Goal: Information Seeking & Learning: Understand process/instructions

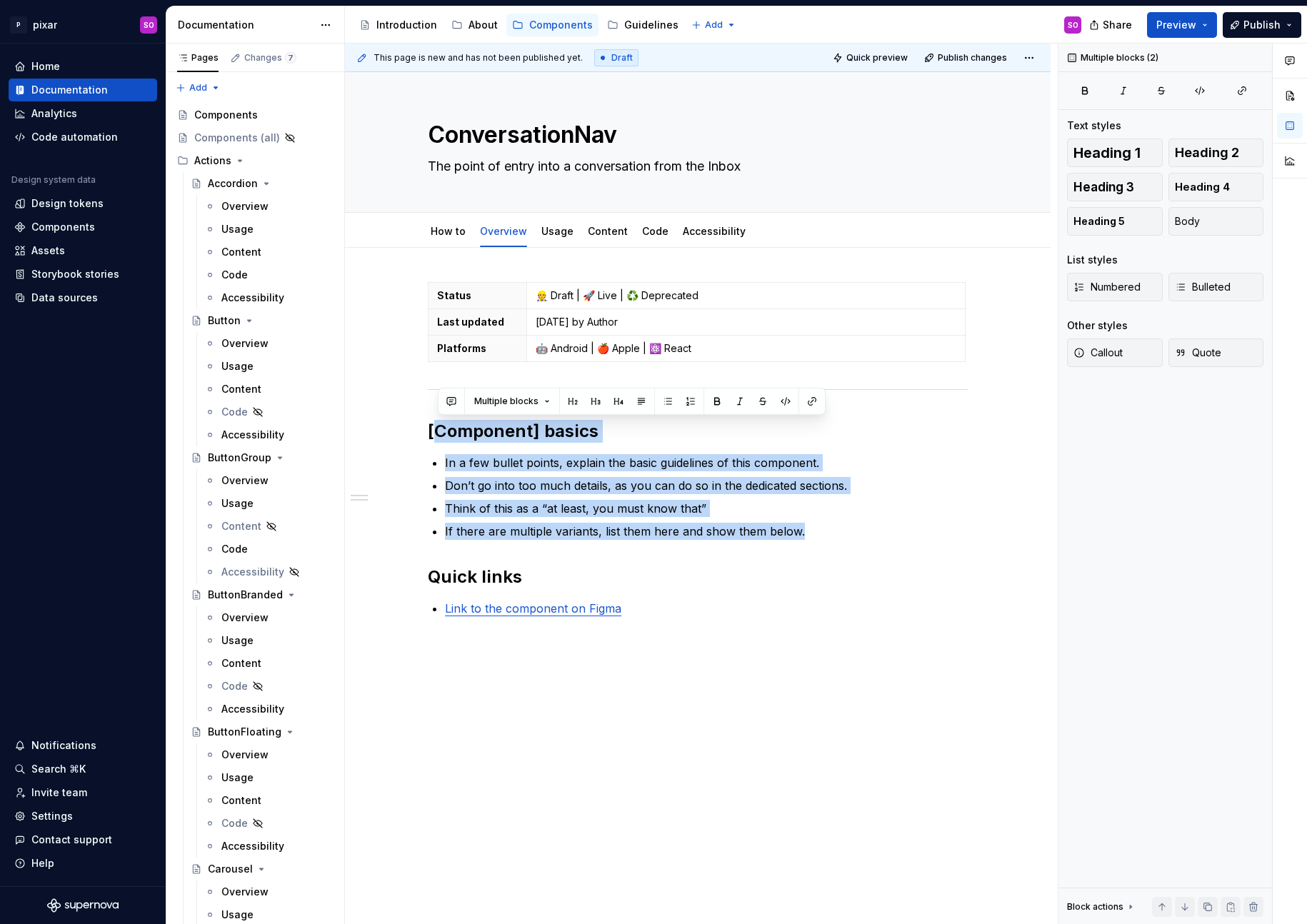
scroll to position [8541, 0]
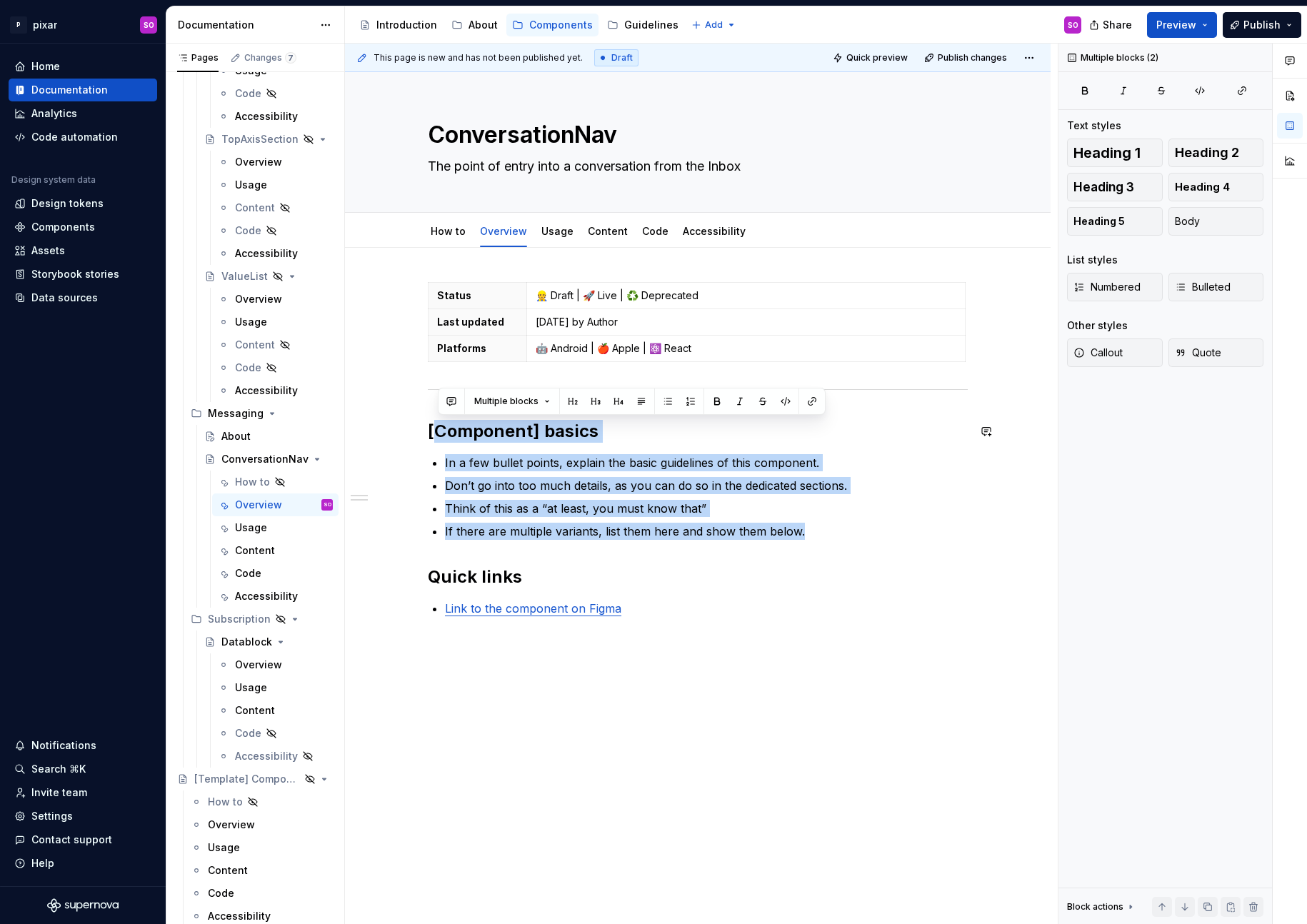
click at [747, 442] on div "Status 👷 Draft | 🚀 Live | ♻️ Deprecated Last updated [DATE] by Author Platforms…" at bounding box center [697, 449] width 540 height 334
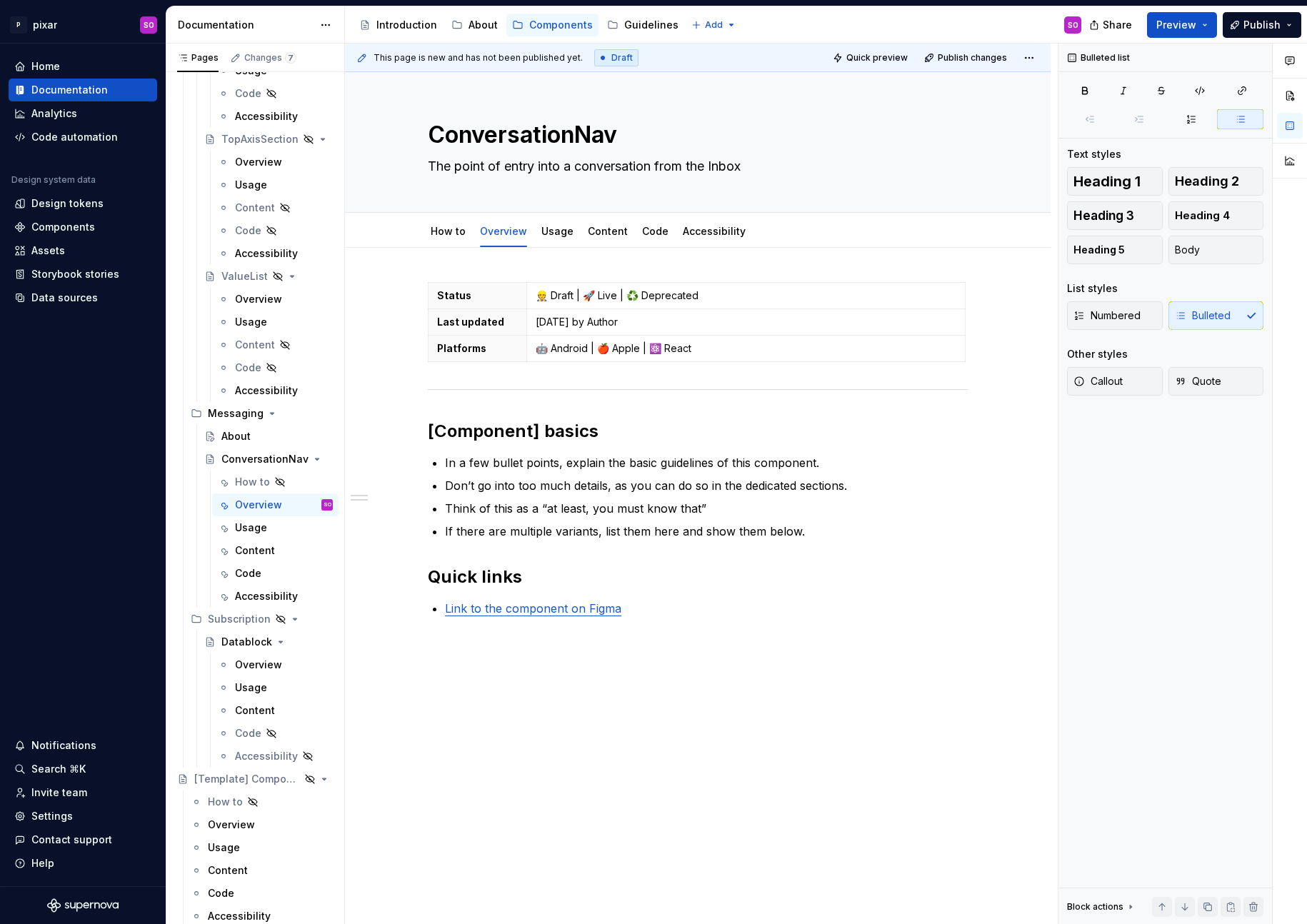
type textarea "*"
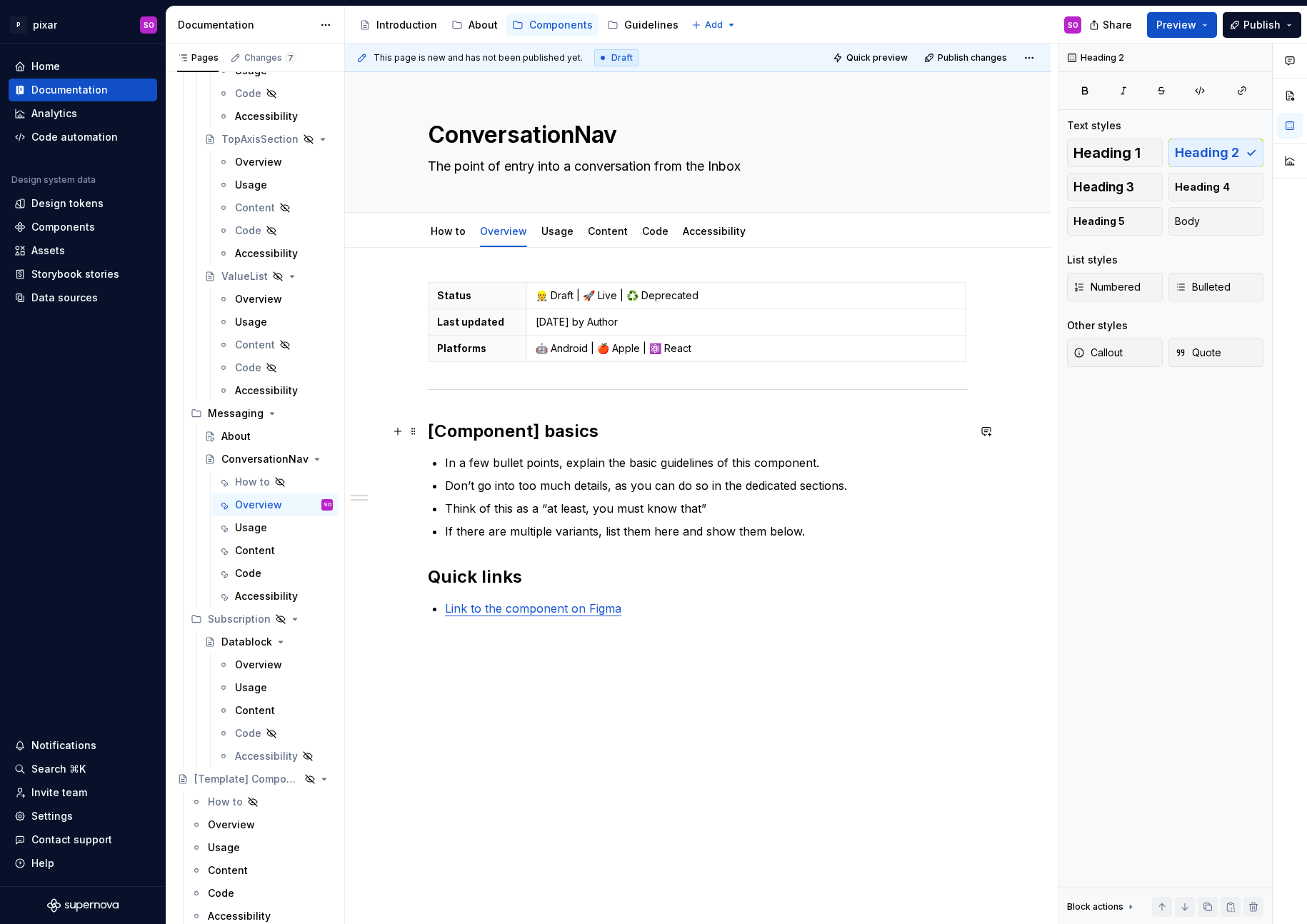
click at [487, 433] on h2 "[Component] basics" at bounding box center [697, 432] width 540 height 23
click at [459, 479] on p "Don’t go into too much details, as you can do so in the dedicated sections." at bounding box center [707, 485] width 523 height 17
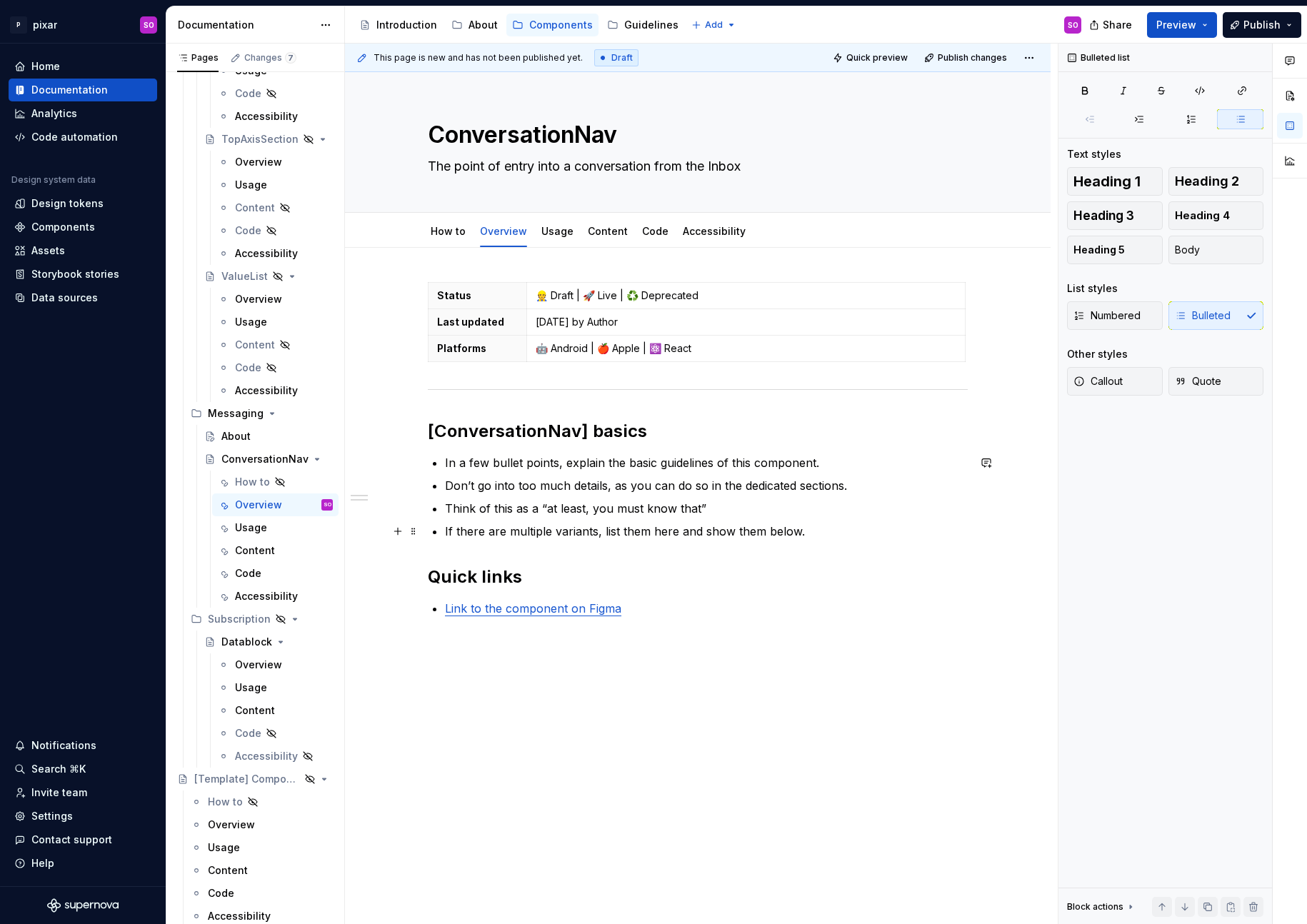
drag, startPoint x: 450, startPoint y: 463, endPoint x: 819, endPoint y: 531, distance: 375.2
click at [819, 531] on ul "In a few bullet points, explain the basic guidelines of this component. Don’t g…" at bounding box center [707, 497] width 523 height 86
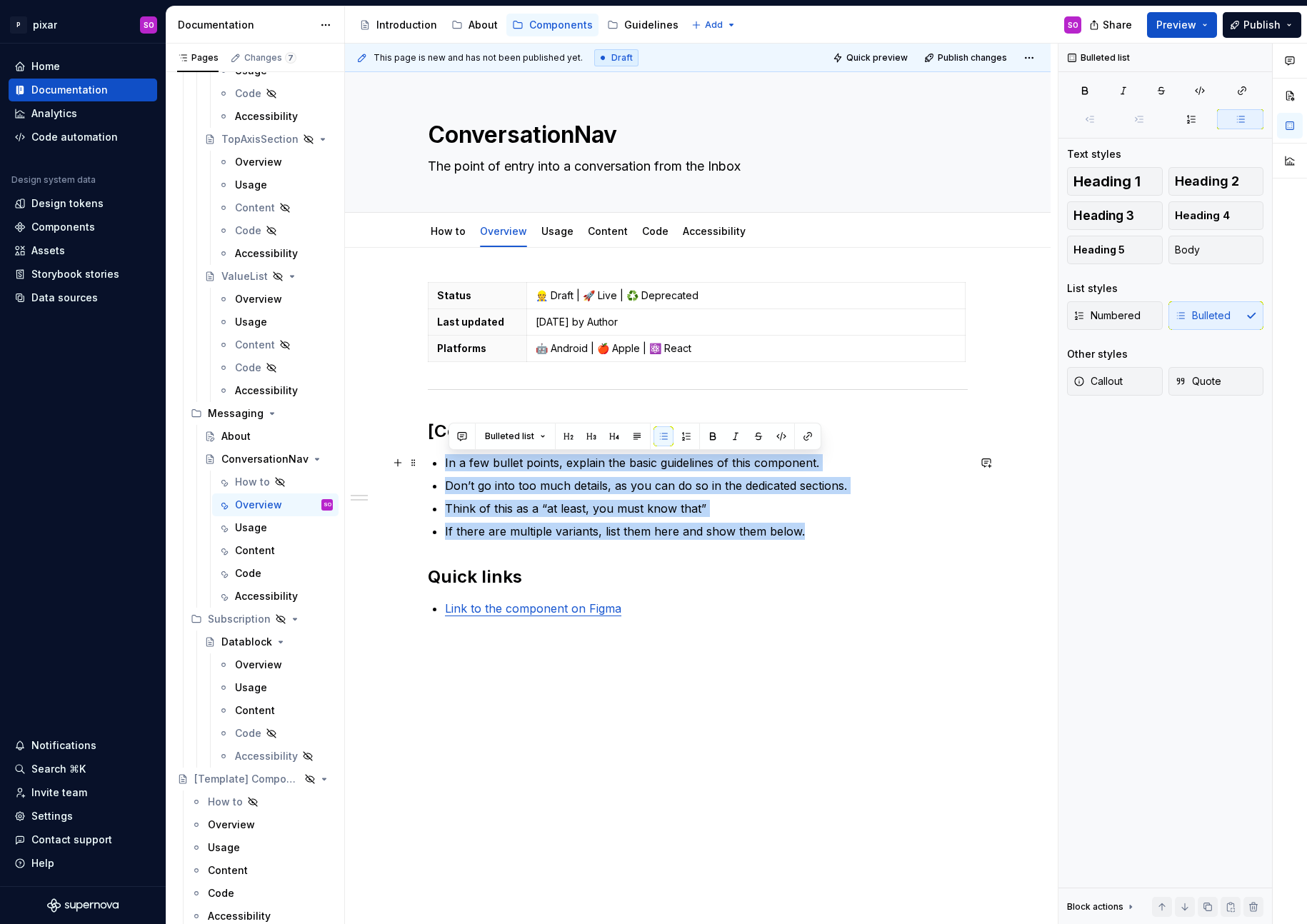
drag, startPoint x: 819, startPoint y: 531, endPoint x: 449, endPoint y: 463, distance: 376.2
click at [449, 463] on ul "In a few bullet points, explain the basic guidelines of this component. Don’t g…" at bounding box center [707, 497] width 523 height 86
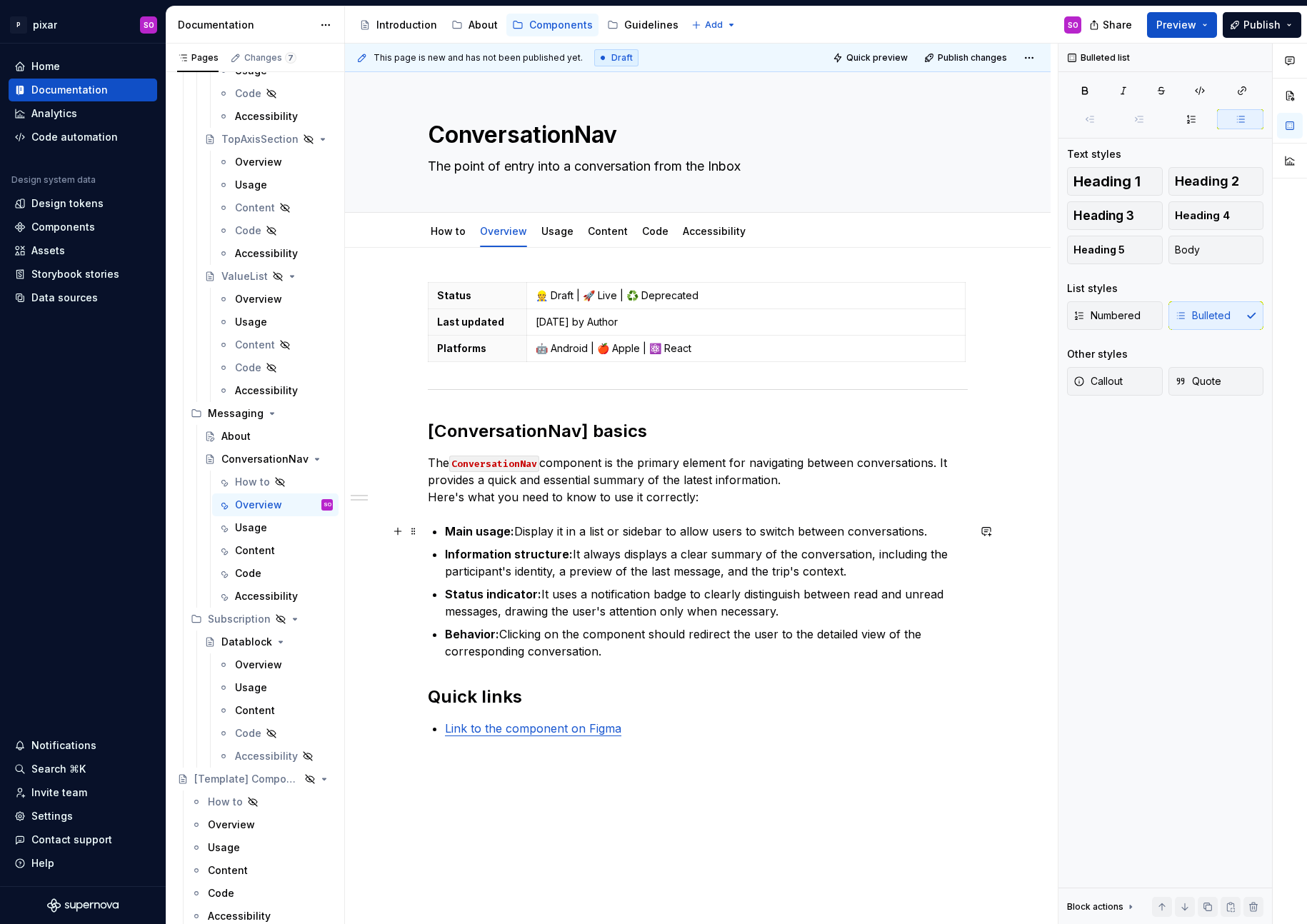
click at [565, 523] on p "Main usage: Display it in a list or sidebar to allow users to switch between co…" at bounding box center [707, 531] width 523 height 17
click at [448, 531] on strong "Main usage:" at bounding box center [480, 531] width 70 height 14
drag, startPoint x: 446, startPoint y: 531, endPoint x: 524, endPoint y: 527, distance: 78.1
click at [524, 527] on div "Status 👷 Draft | 🚀 Live | ♻️ Deprecated Last updated [DATE] by Author Platforms…" at bounding box center [697, 509] width 540 height 455
click at [520, 549] on strong "Information structure:" at bounding box center [509, 554] width 128 height 14
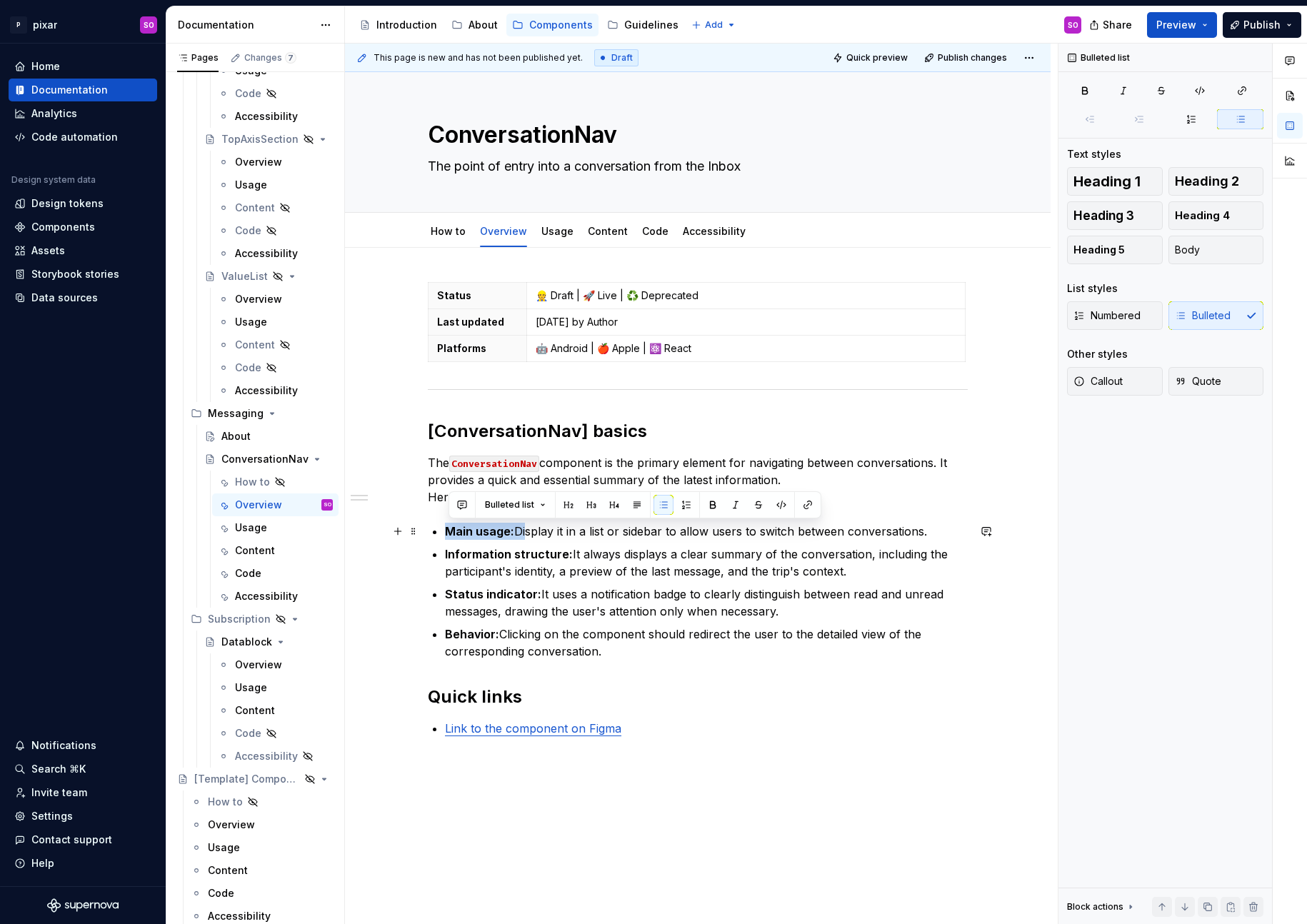
drag, startPoint x: 524, startPoint y: 529, endPoint x: 452, endPoint y: 524, distance: 72.2
click at [452, 524] on p "Main usage: Display it in a list or sidebar to allow users to switch between co…" at bounding box center [707, 531] width 523 height 17
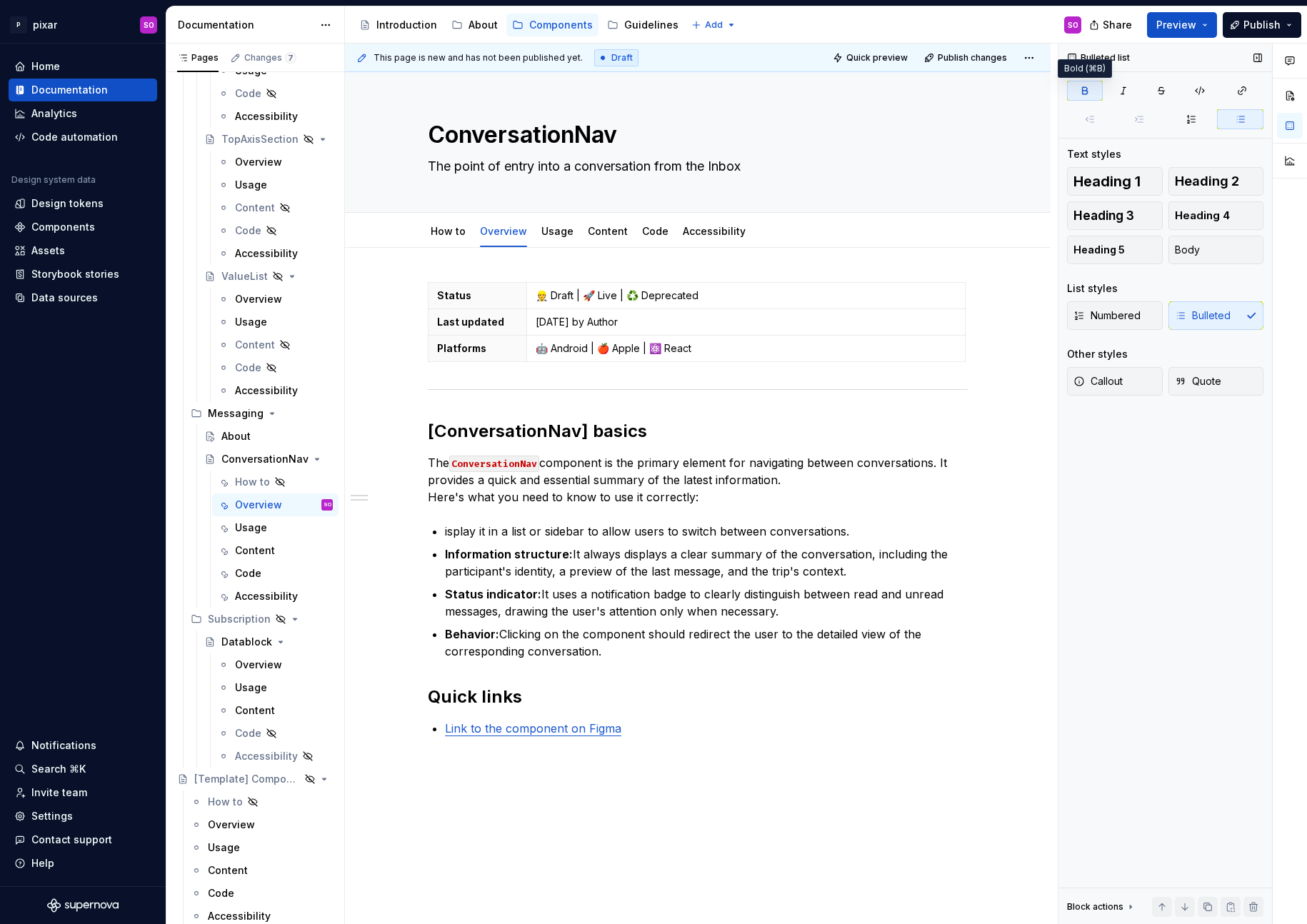
click at [1092, 88] on button "button" at bounding box center [1085, 90] width 36 height 20
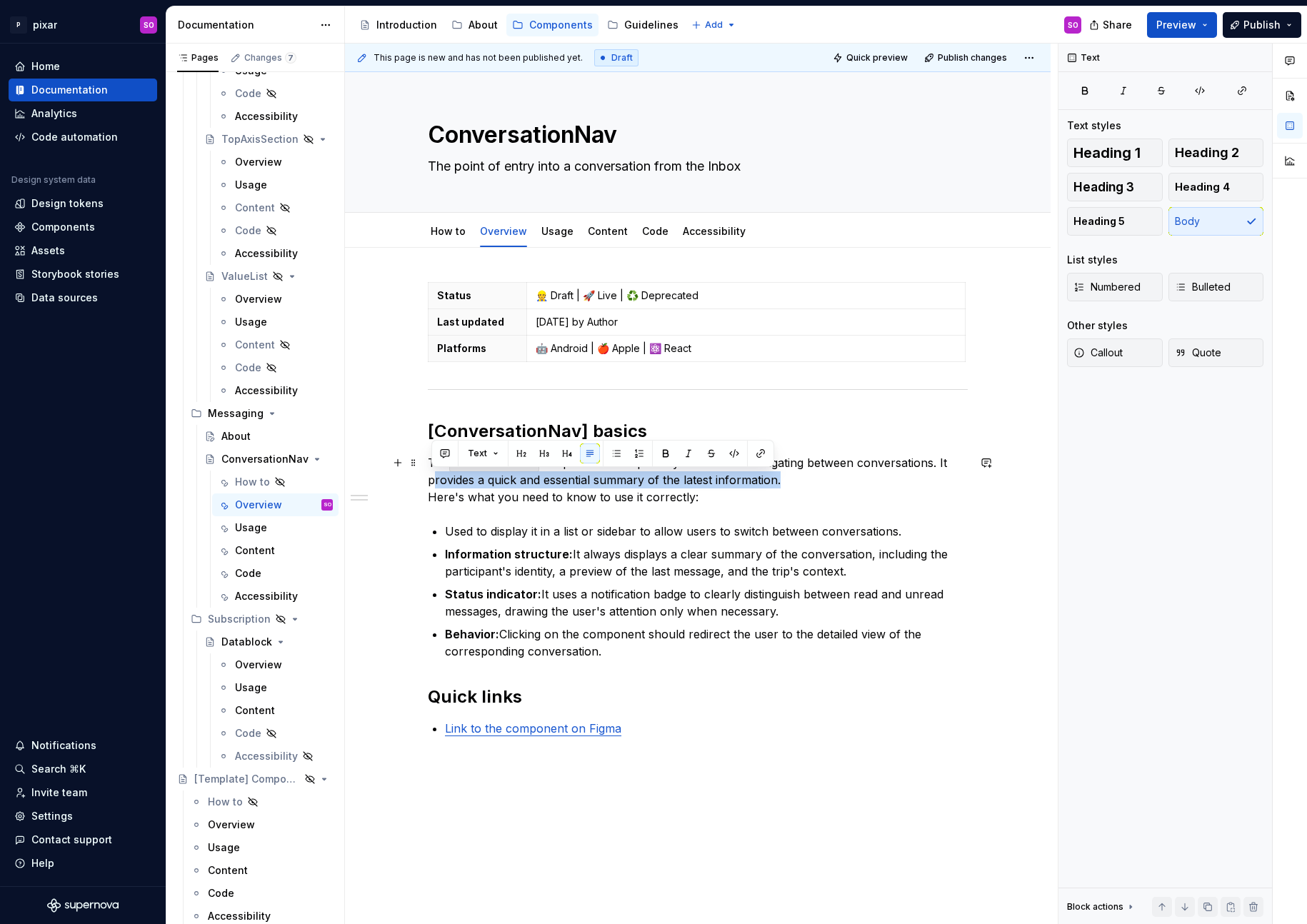
drag, startPoint x: 431, startPoint y: 483, endPoint x: 779, endPoint y: 484, distance: 348.0
click at [779, 484] on p "The ConversationNav component is the primary element for navigating between con…" at bounding box center [697, 480] width 540 height 52
copy p "provides a quick and essential summary of the latest information"
click at [624, 563] on p "Information structure: It always displays a clear summary of the conversation, …" at bounding box center [707, 562] width 523 height 34
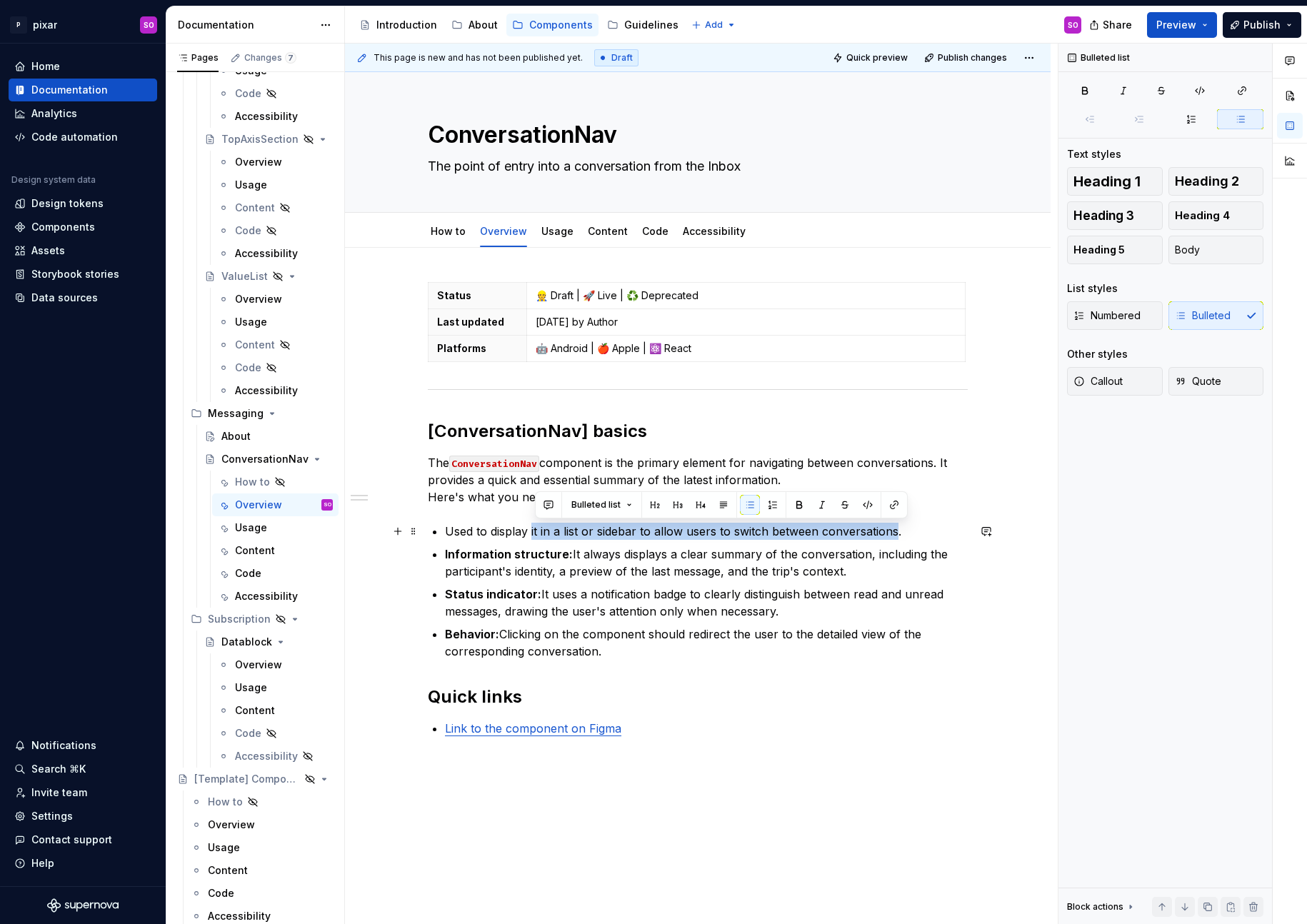
drag, startPoint x: 534, startPoint y: 531, endPoint x: 900, endPoint y: 532, distance: 366.0
click at [900, 532] on p "Used to display it in a list or sidebar to allow users to switch between conver…" at bounding box center [707, 531] width 523 height 17
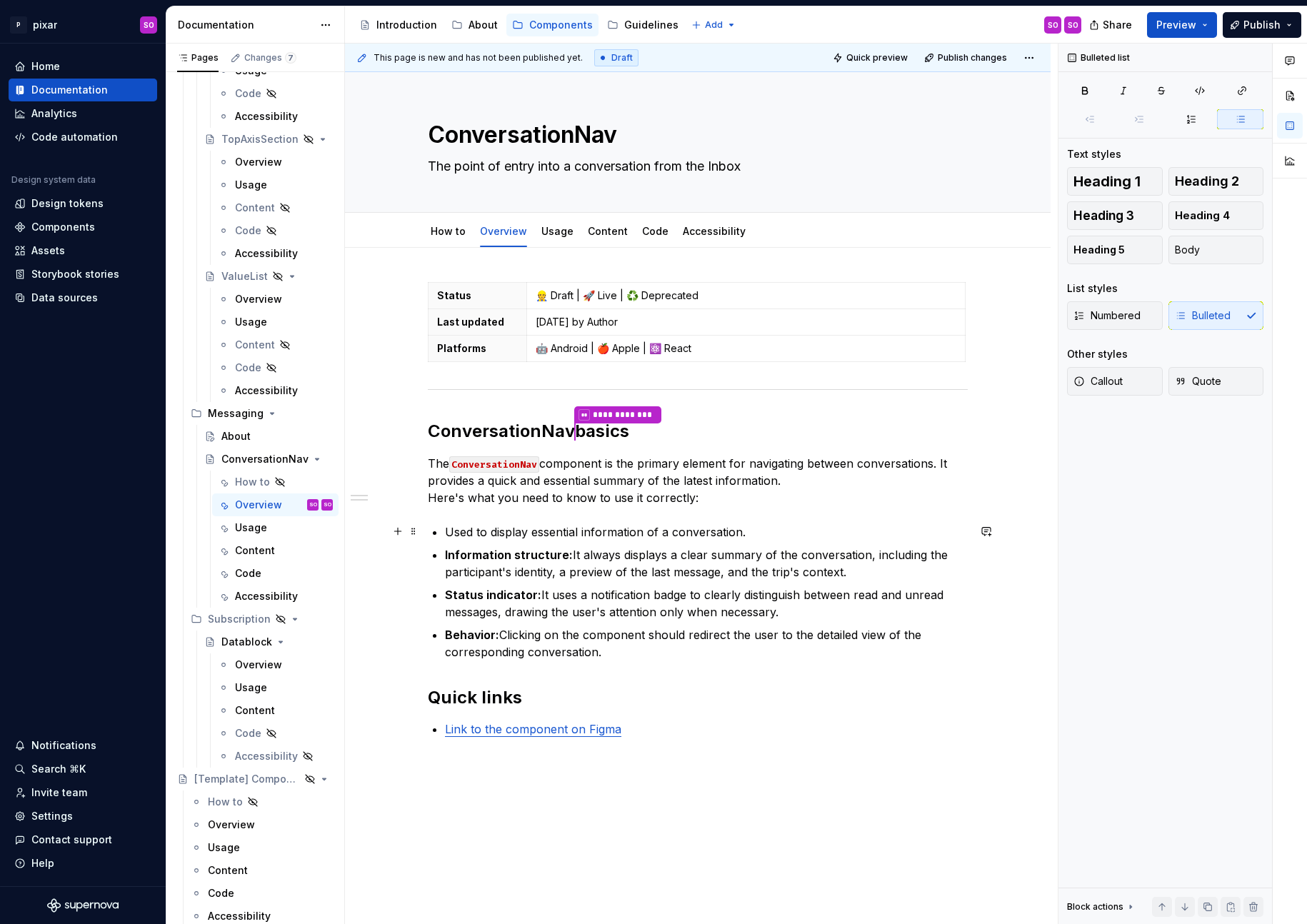
click at [774, 533] on p "Used to display essential information of a conversation." at bounding box center [707, 532] width 523 height 17
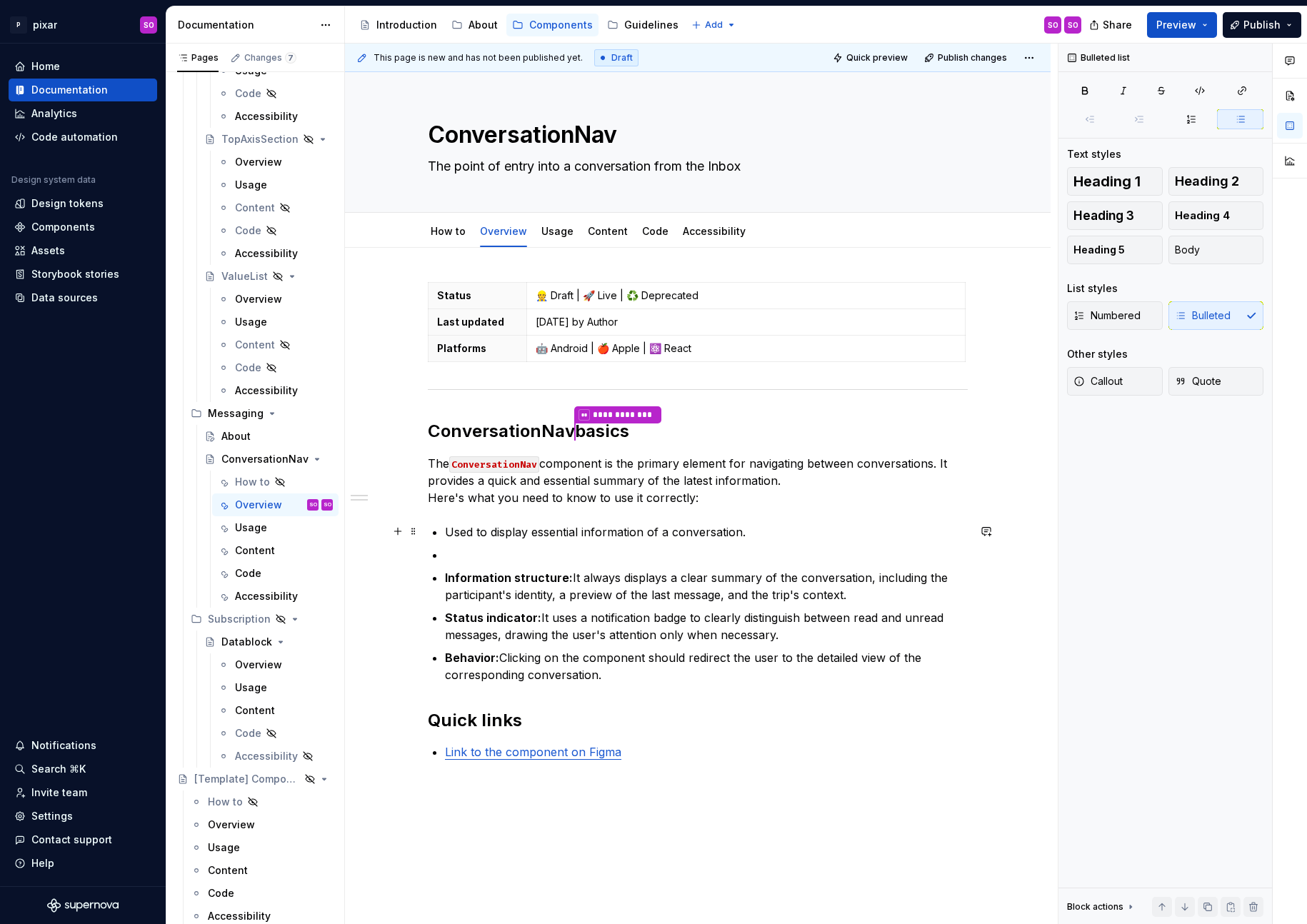
click at [453, 531] on p "Used to display essential information of a conversation." at bounding box center [707, 532] width 523 height 17
drag, startPoint x: 451, startPoint y: 531, endPoint x: 749, endPoint y: 532, distance: 298.0
click at [749, 532] on p "Used to display essential information of a conversation." at bounding box center [707, 532] width 523 height 17
copy p "Used to display essential information of a conversation."
click at [606, 556] on p at bounding box center [707, 554] width 523 height 17
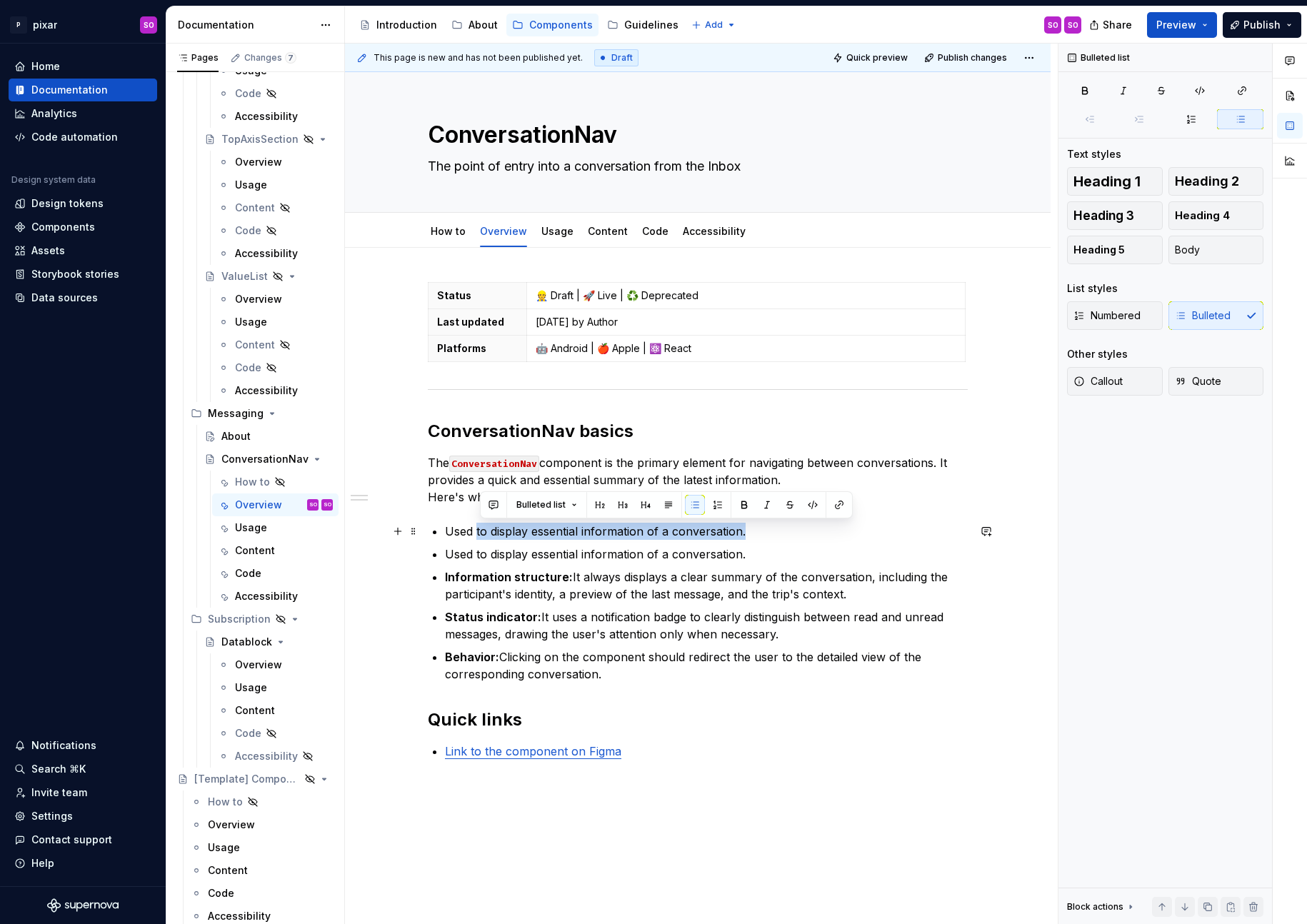
drag, startPoint x: 479, startPoint y: 531, endPoint x: 747, endPoint y: 534, distance: 268.0
click at [747, 534] on p "Used to display essential information of a conversation." at bounding box center [707, 531] width 523 height 17
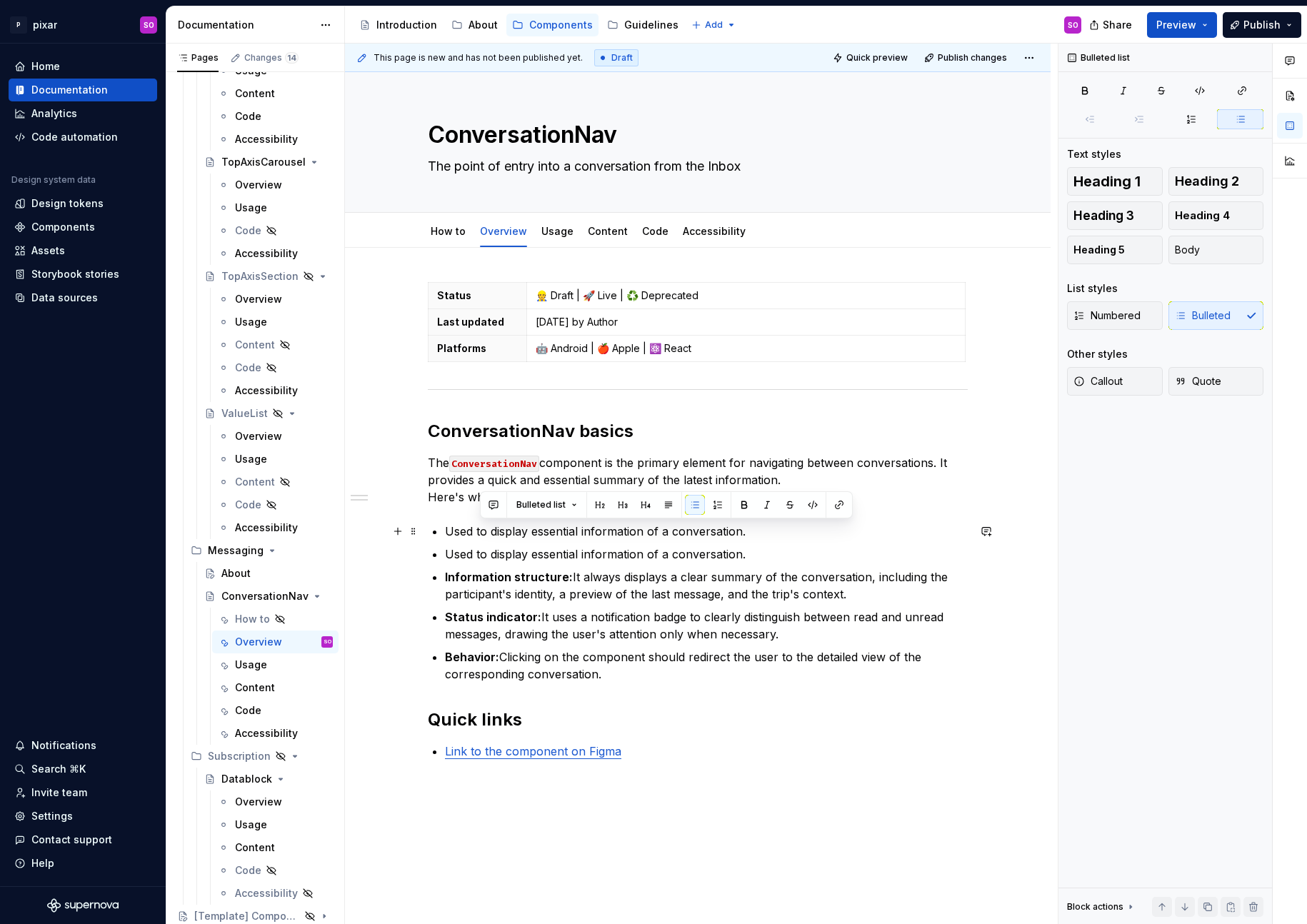
click at [456, 531] on p "Used to display essential information of a conversation." at bounding box center [707, 531] width 523 height 17
drag, startPoint x: 506, startPoint y: 534, endPoint x: 771, endPoint y: 534, distance: 265.0
click at [771, 534] on p "Only used to display essential information of a conversation." at bounding box center [707, 531] width 523 height 17
click at [766, 559] on p "Used to display essential information of a conversation." at bounding box center [707, 553] width 523 height 17
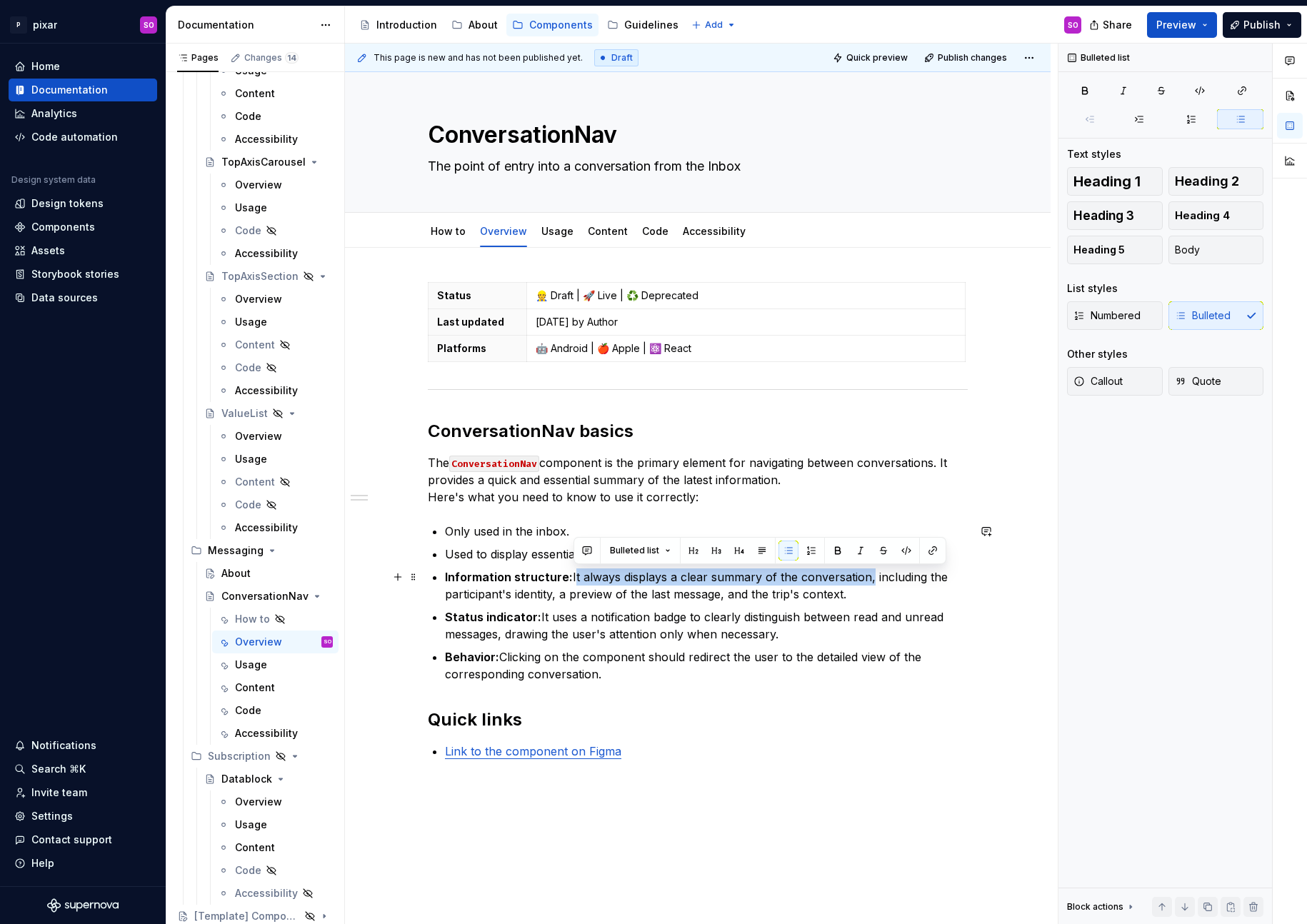
drag, startPoint x: 574, startPoint y: 578, endPoint x: 866, endPoint y: 573, distance: 292.0
click at [866, 573] on p "Information structure: It always displays a clear summary of the conversation, …" at bounding box center [707, 585] width 523 height 34
copy p "It always displays a clear summary of the conversation"
click at [634, 630] on p "Status indicator: It uses a notification badge to clearly distinguish between r…" at bounding box center [707, 625] width 523 height 34
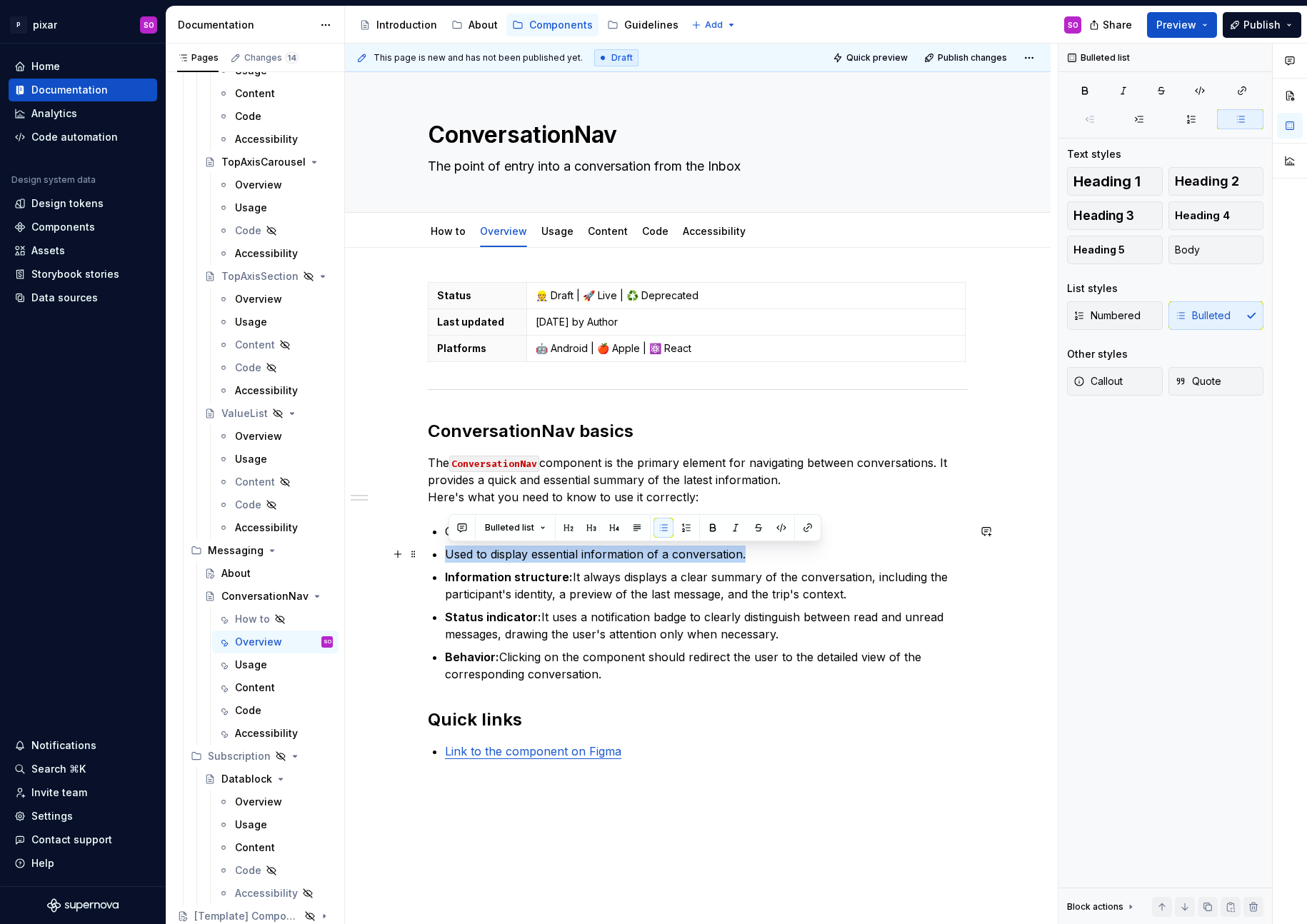
drag, startPoint x: 756, startPoint y: 556, endPoint x: 445, endPoint y: 556, distance: 311.0
click at [445, 556] on div "Status 👷 Draft | 🚀 Live | ♻️ Deprecated Last updated [DATE] by Author Platforms…" at bounding box center [697, 520] width 540 height 477
click at [707, 639] on p "Status indicator: It uses a notification badge to clearly distinguish between r…" at bounding box center [707, 625] width 523 height 34
click at [732, 655] on p "Behavior: Clicking on the component should redirect the user to the detailed vi…" at bounding box center [707, 665] width 523 height 34
click at [759, 556] on p "It always displays a clear summary of the conversation." at bounding box center [707, 553] width 523 height 17
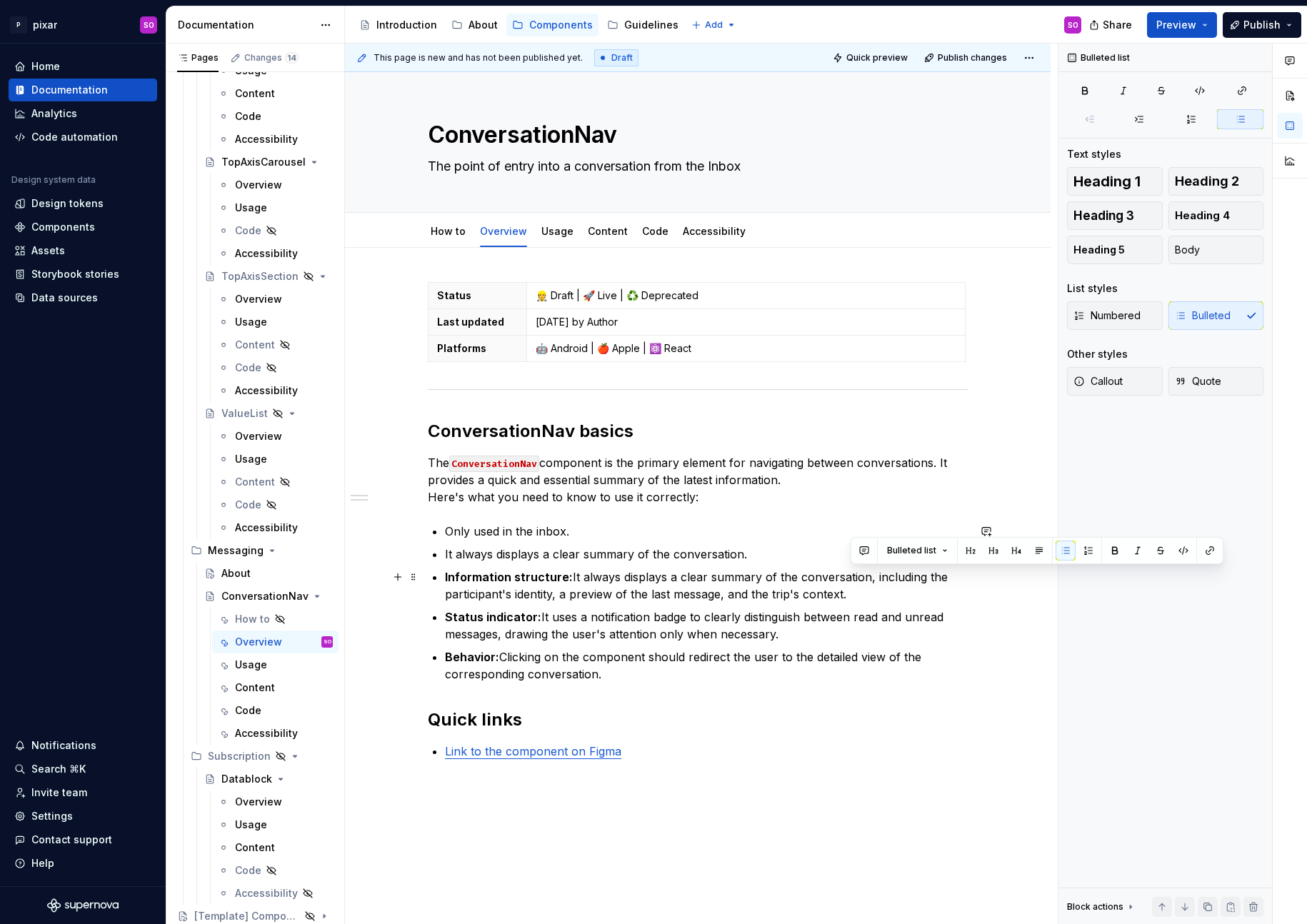
drag, startPoint x: 874, startPoint y: 573, endPoint x: 852, endPoint y: 595, distance: 31.1
click at [852, 595] on p "Information structure: It always displays a clear summary of the conversation, …" at bounding box center [707, 585] width 523 height 34
copy p "including the participant's identity, a preview of the last message, and the tr…"
click at [771, 559] on p "It always displays a clear summary of the conversation." at bounding box center [707, 553] width 523 height 17
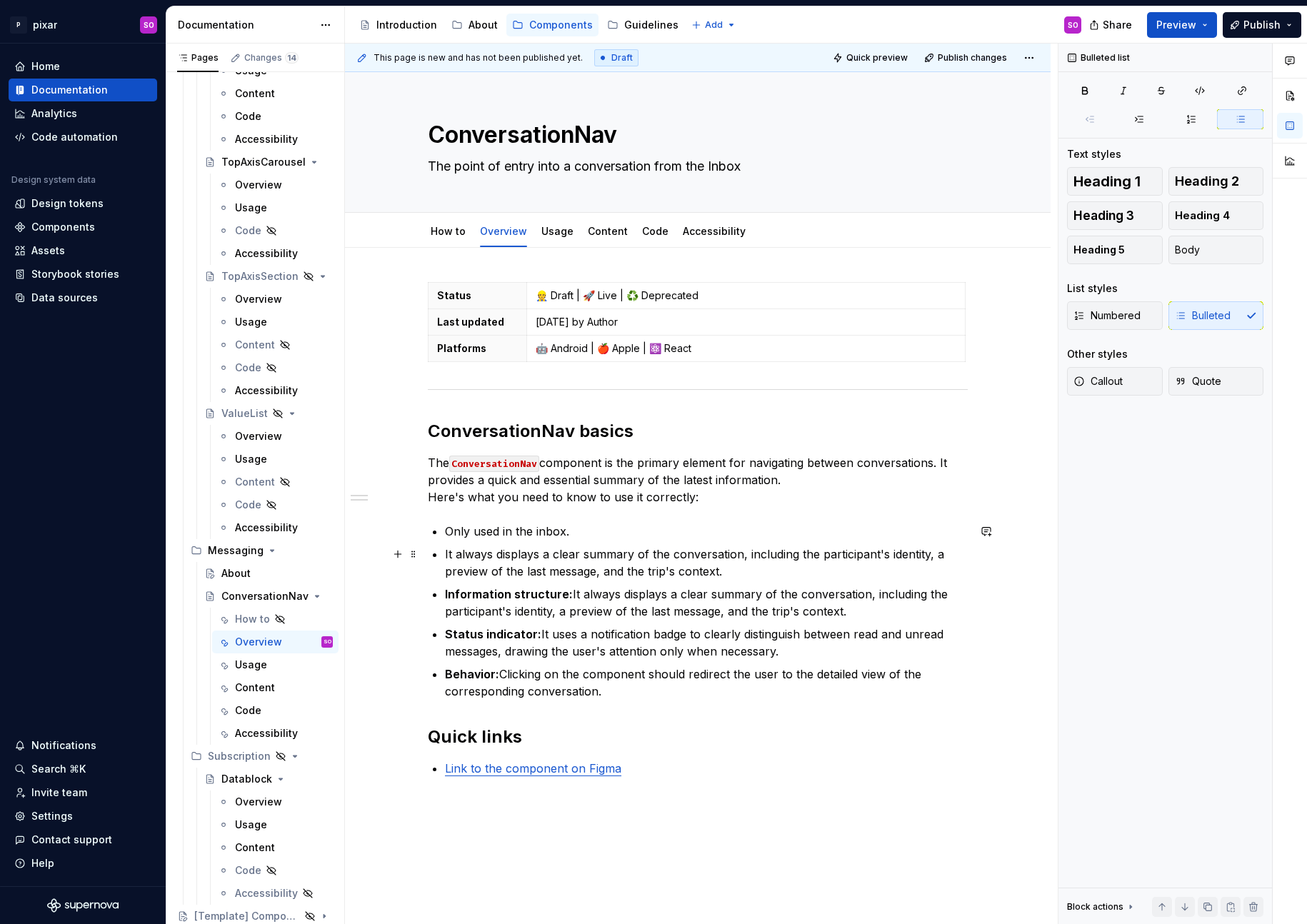
click at [750, 556] on p "It always displays a clear summary of the conversation, including the participa…" at bounding box center [707, 562] width 523 height 34
click at [627, 623] on ul "Only used in the inbox. It always displays a clear summary of the conversation,…" at bounding box center [707, 611] width 523 height 177
drag, startPoint x: 859, startPoint y: 612, endPoint x: 451, endPoint y: 596, distance: 408.3
click at [451, 596] on p "Information structure: It always displays a clear summary of the conversation, …" at bounding box center [707, 602] width 523 height 34
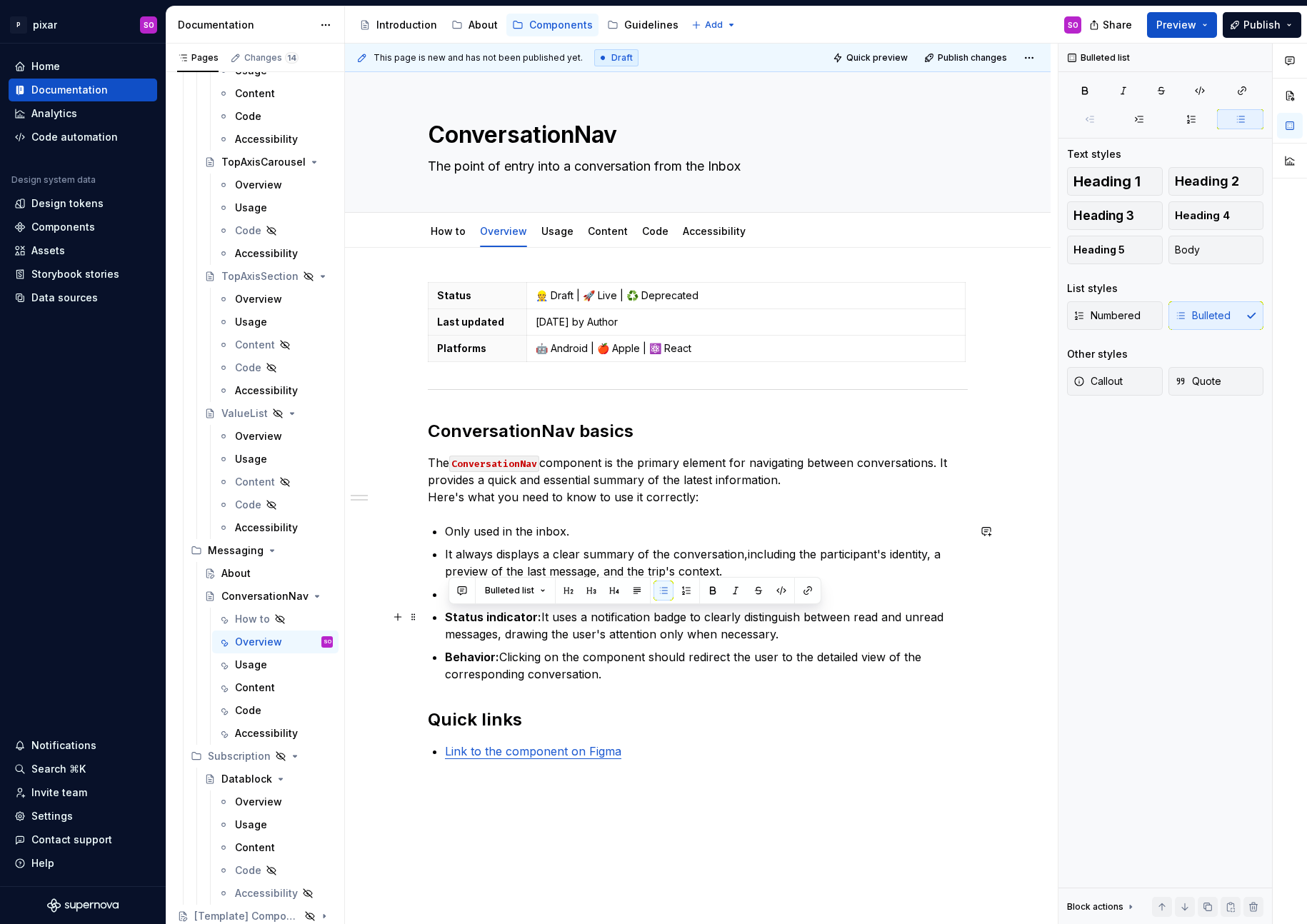
drag, startPoint x: 785, startPoint y: 631, endPoint x: 453, endPoint y: 617, distance: 332.3
click at [453, 617] on p "Status indicator: It uses a notification badge to clearly distinguish between r…" at bounding box center [707, 625] width 523 height 34
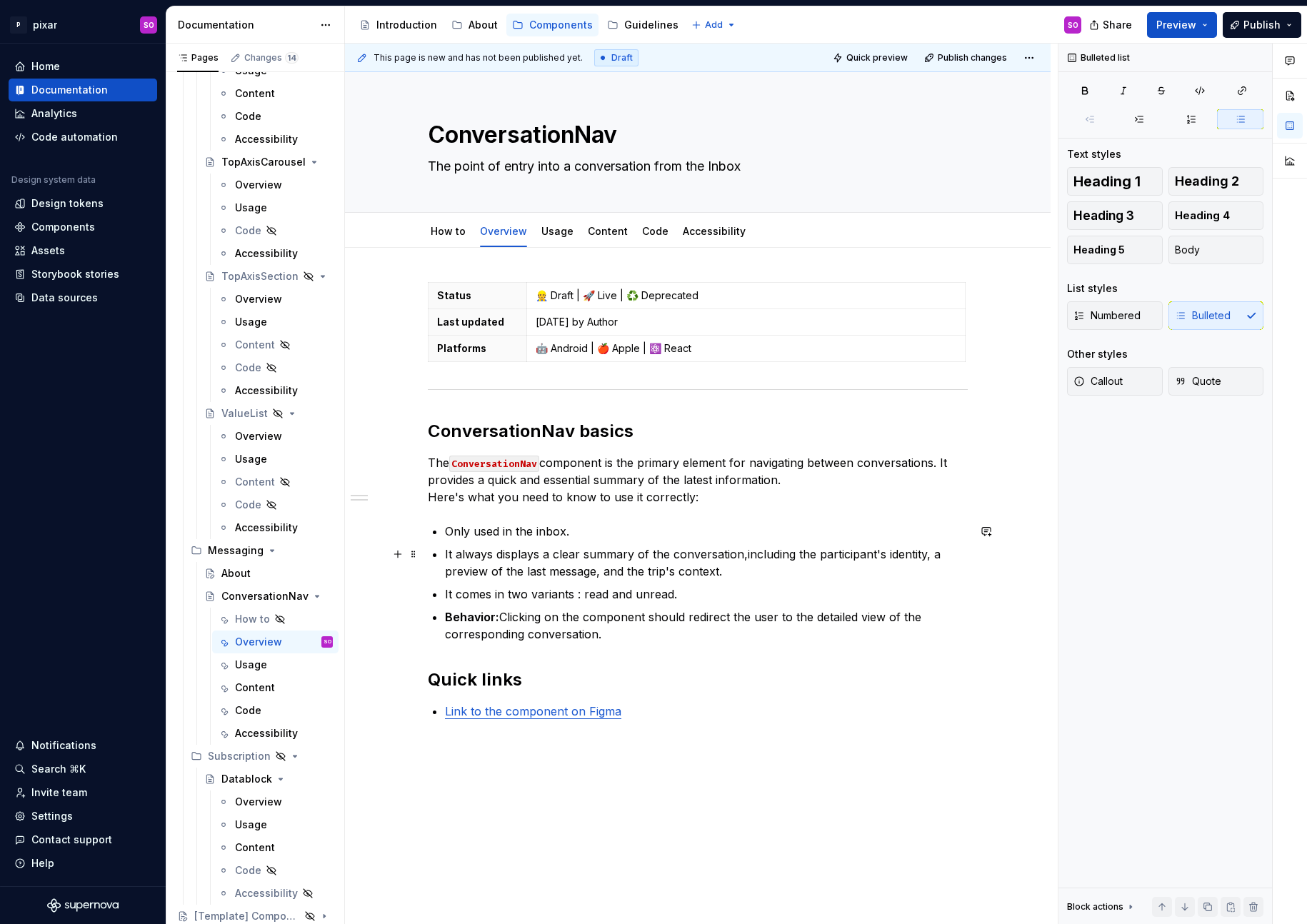
click at [747, 551] on p "It always displays a clear summary of the conversation,including the participan…" at bounding box center [707, 562] width 523 height 34
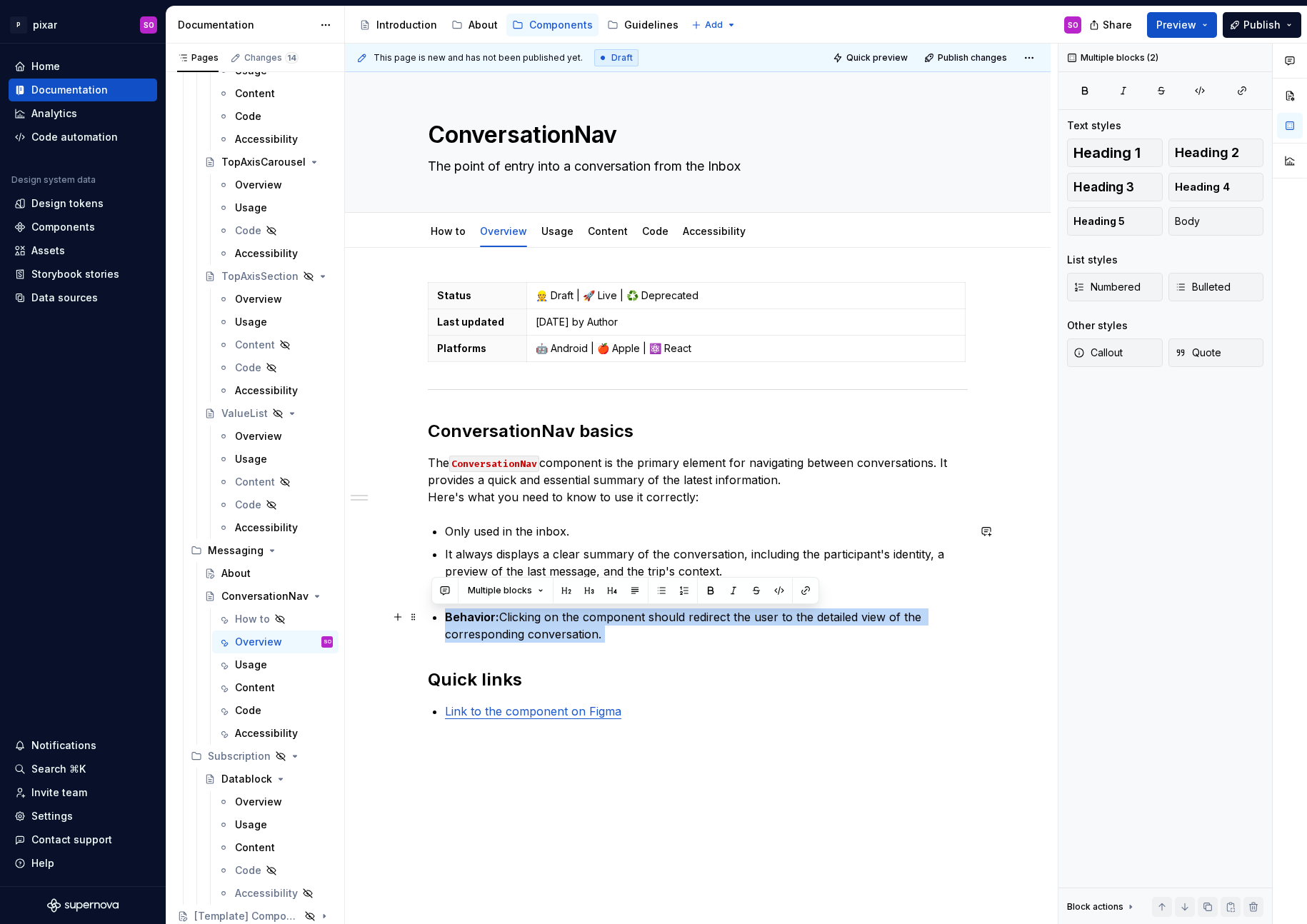
drag, startPoint x: 620, startPoint y: 644, endPoint x: 450, endPoint y: 616, distance: 172.3
click at [450, 616] on div "Status 👷 Draft | 🚀 Live | ♻️ Deprecated Last updated [DATE] by Author Platforms…" at bounding box center [697, 500] width 540 height 438
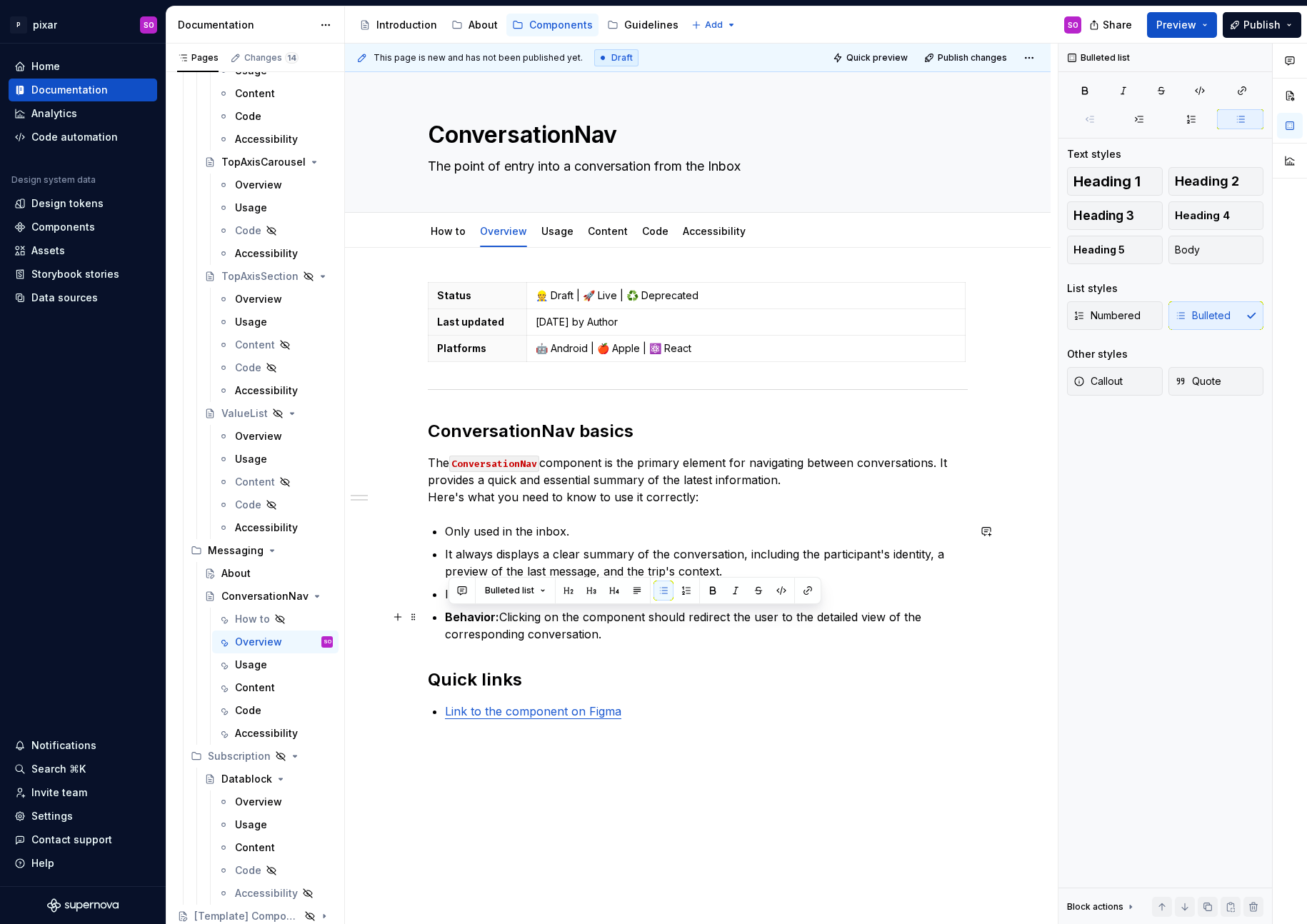
drag, startPoint x: 610, startPoint y: 634, endPoint x: 449, endPoint y: 619, distance: 161.7
click at [449, 619] on p "Behavior: Clicking on the component should redirect the user to the detailed vi…" at bounding box center [707, 625] width 523 height 34
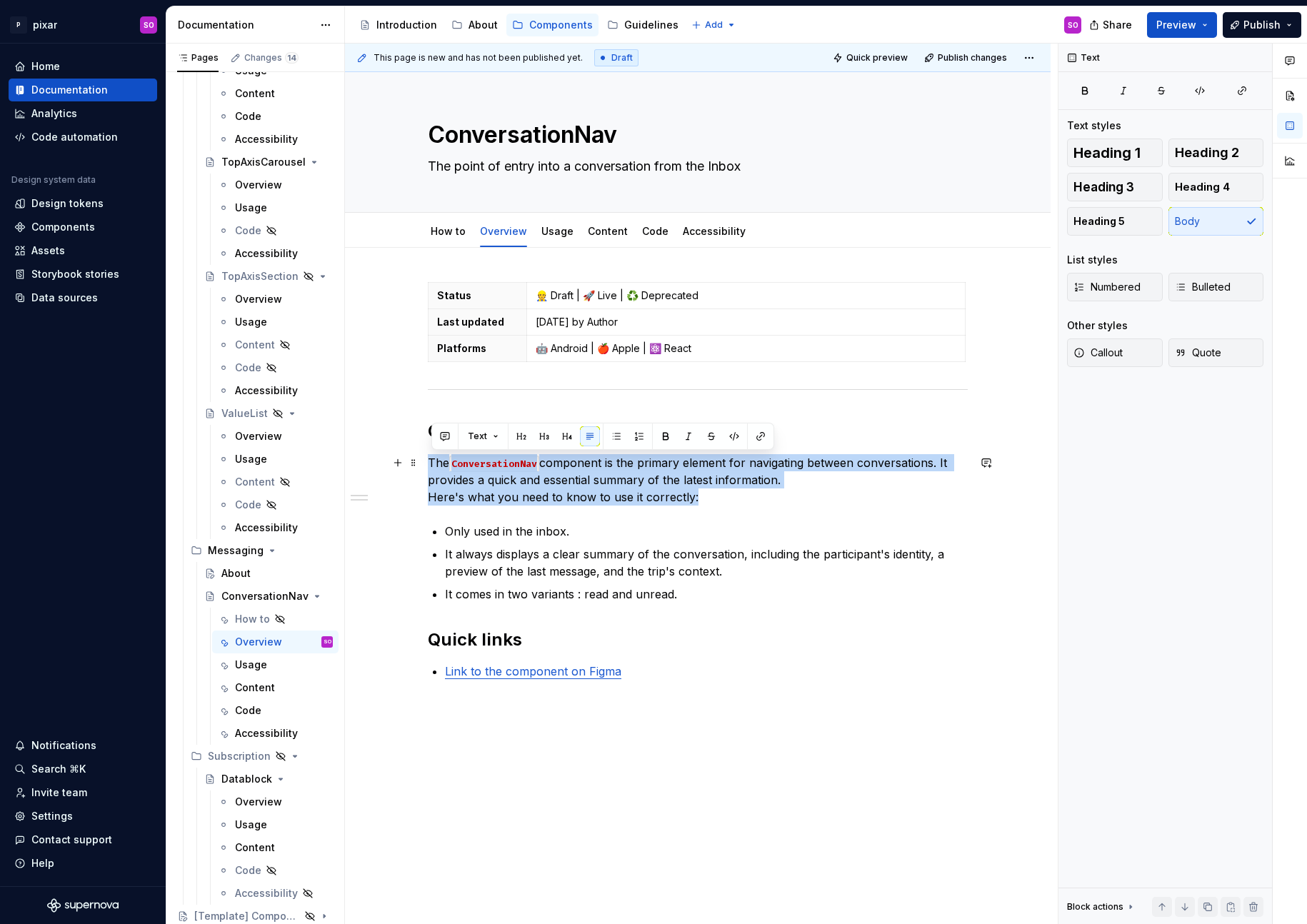
drag, startPoint x: 728, startPoint y: 499, endPoint x: 434, endPoint y: 461, distance: 296.4
click at [434, 461] on p "The ConversationNav component is the primary element for navigating between con…" at bounding box center [697, 480] width 540 height 52
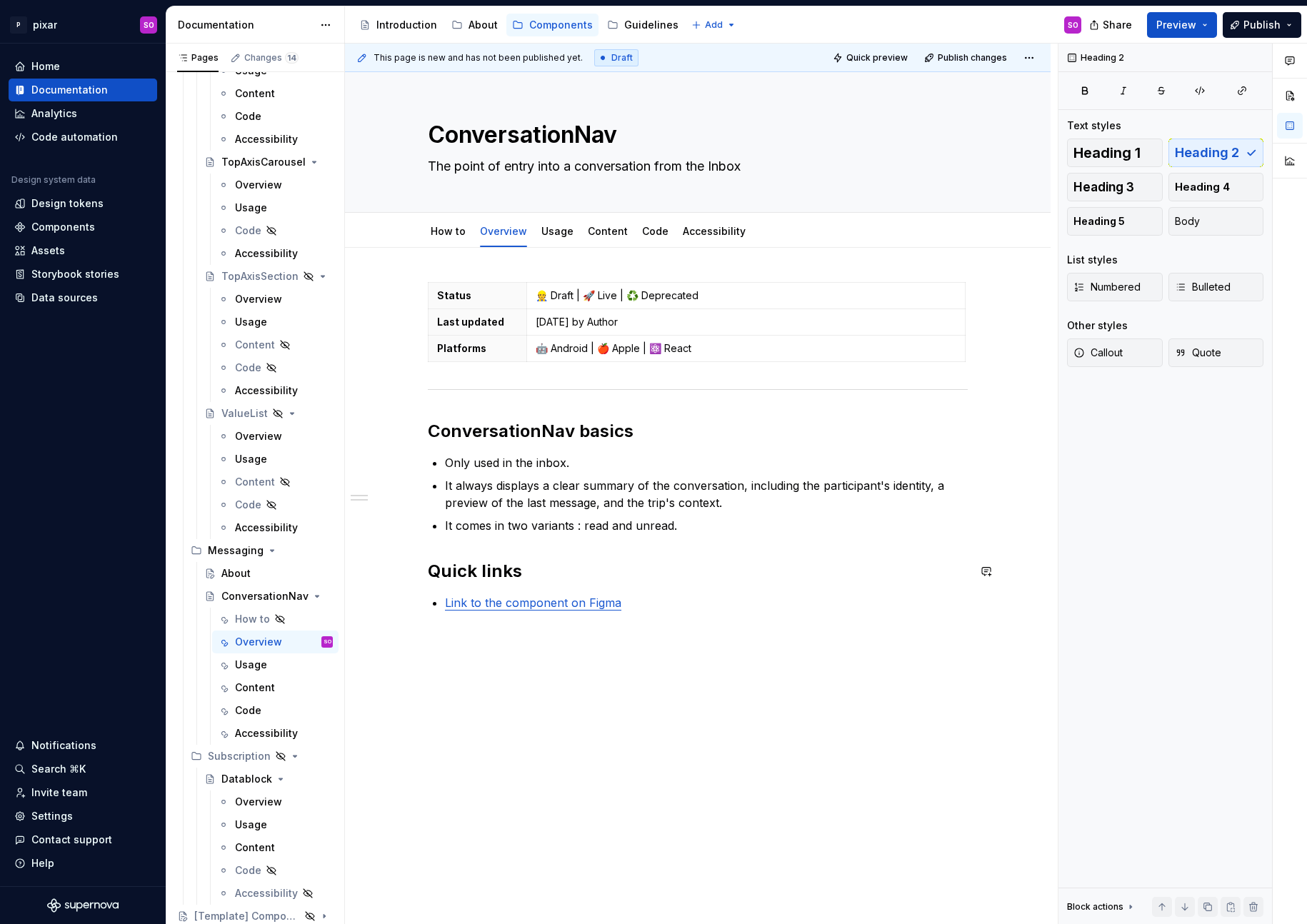
click at [703, 521] on p "It comes in two variants : read and unread." at bounding box center [707, 524] width 523 height 17
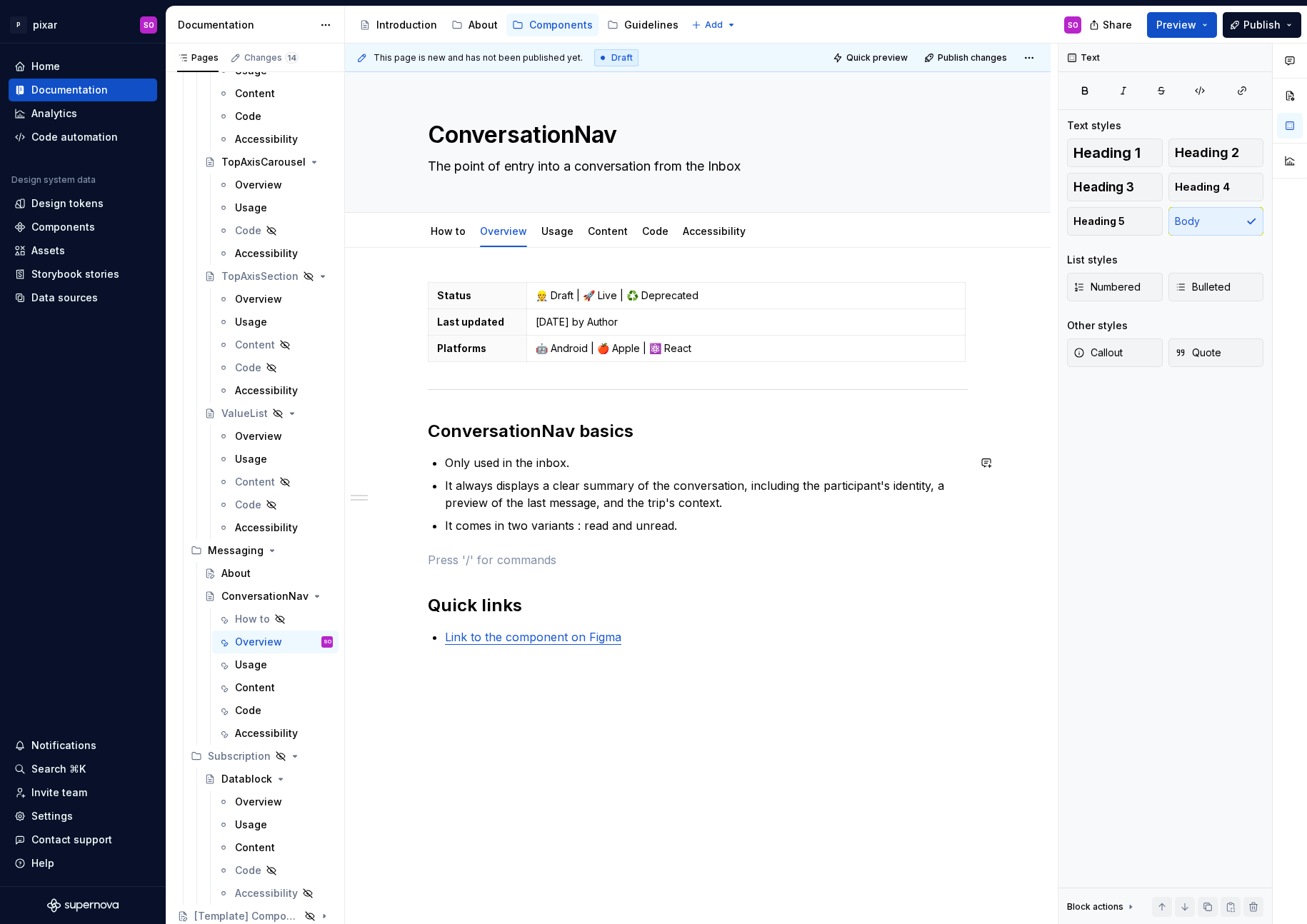
click at [958, 534] on div "Status 👷 Draft | 🚀 Live | ♻️ Deprecated Last updated [DATE] by Author Platforms…" at bounding box center [697, 463] width 540 height 363
type textarea "*"
